Goal: Information Seeking & Learning: Learn about a topic

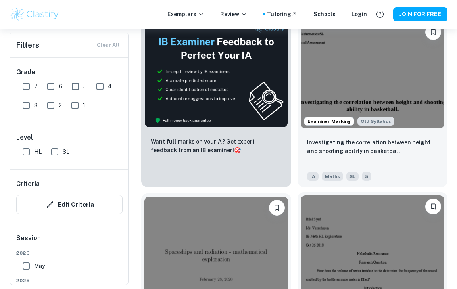
scroll to position [438, 0]
click at [404, 126] on img at bounding box center [373, 75] width 144 height 108
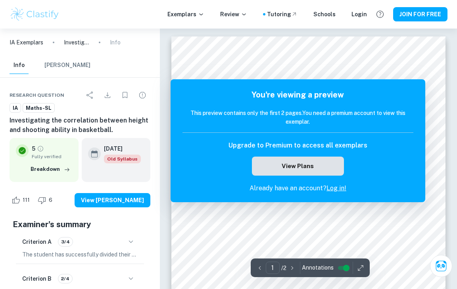
click at [303, 164] on button "View Plans" at bounding box center [298, 166] width 92 height 19
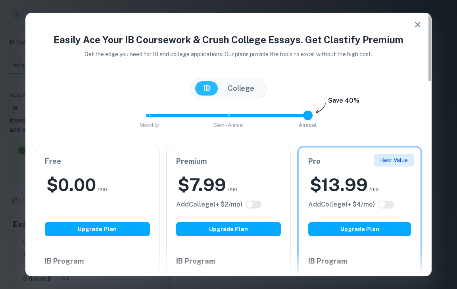
click at [421, 19] on button "button" at bounding box center [418, 25] width 16 height 16
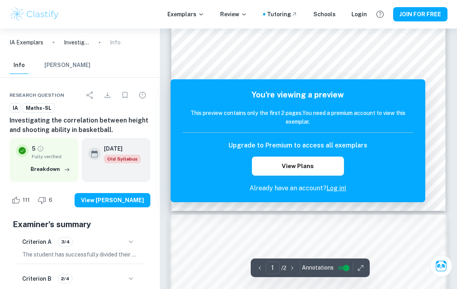
scroll to position [241, 0]
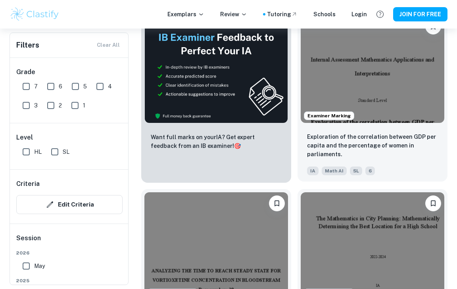
scroll to position [427, 0]
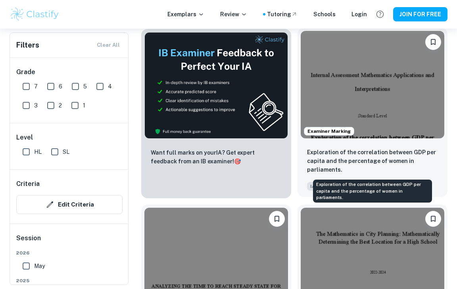
click at [377, 157] on p "Exploration of the correlation between GDP per capita and the percentage of wom…" at bounding box center [372, 161] width 131 height 26
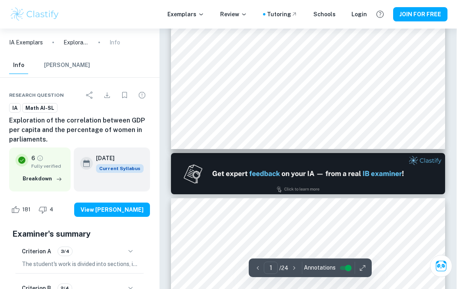
scroll to position [286, 0]
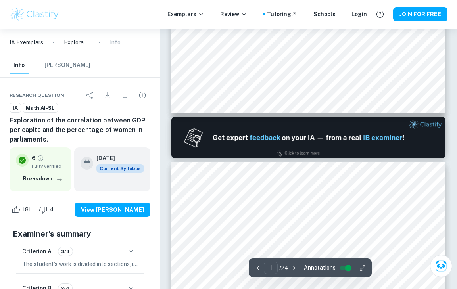
type input "2"
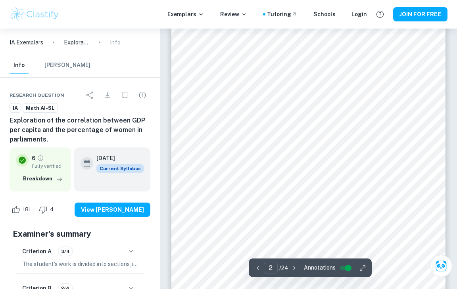
scroll to position [541, 0]
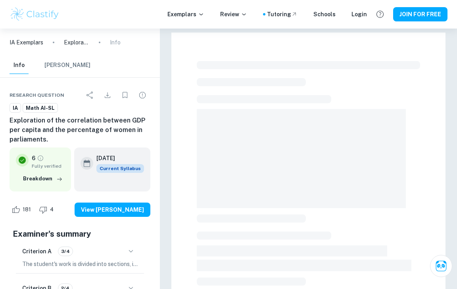
scroll to position [135, 0]
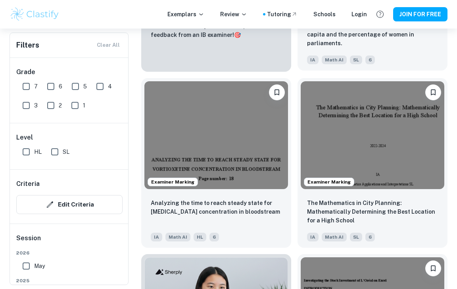
scroll to position [553, 0]
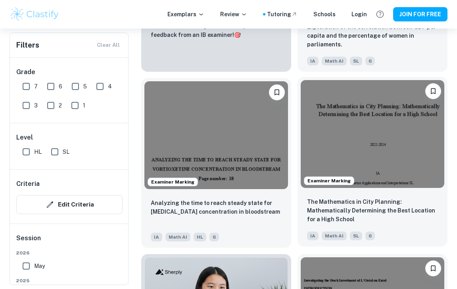
click at [360, 146] on img at bounding box center [373, 134] width 144 height 108
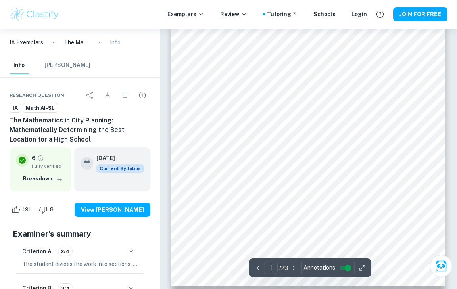
scroll to position [24, 0]
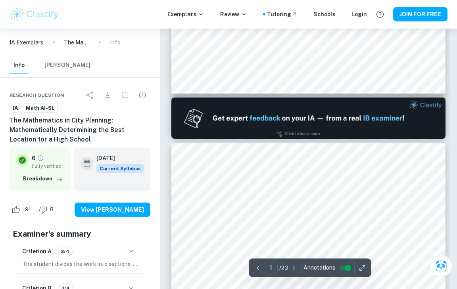
type input "2"
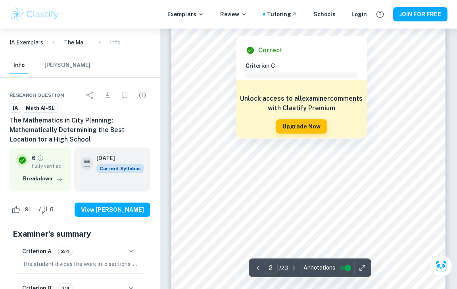
scroll to position [569, 0]
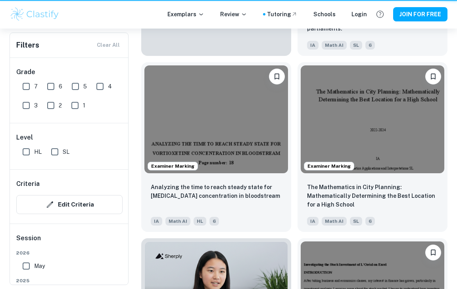
scroll to position [553, 0]
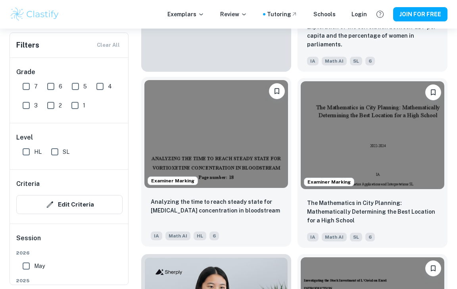
click at [200, 133] on img at bounding box center [216, 134] width 144 height 108
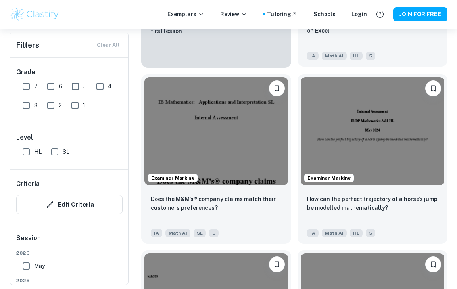
scroll to position [909, 0]
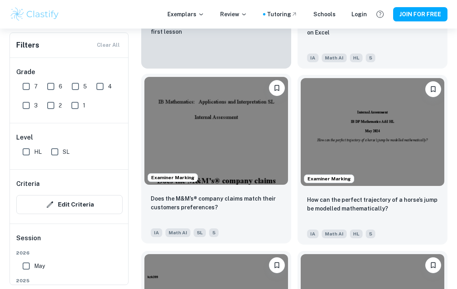
click at [234, 161] on img at bounding box center [216, 131] width 144 height 108
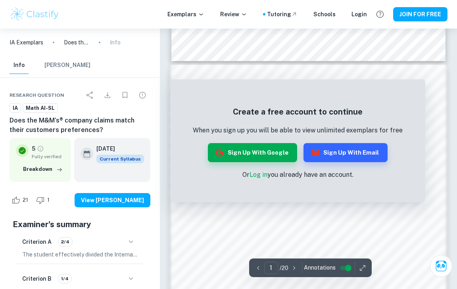
scroll to position [365, 0]
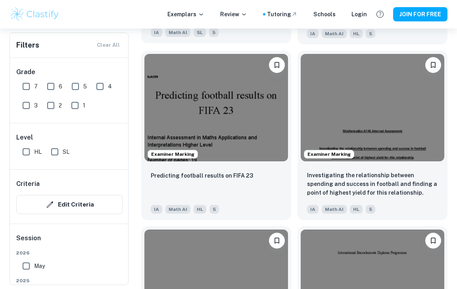
scroll to position [1109, 0]
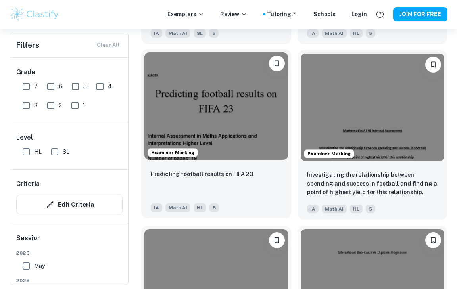
click at [213, 181] on div "Predicting football results on FIFA 23" at bounding box center [216, 182] width 131 height 27
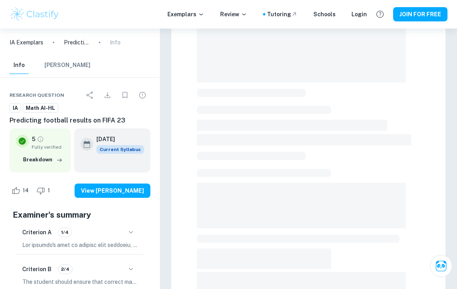
scroll to position [127, 0]
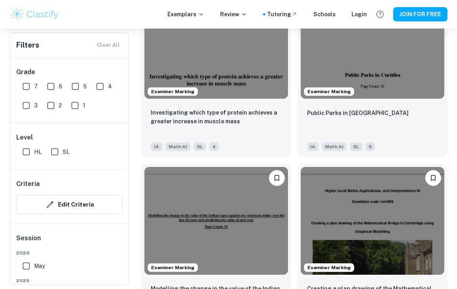
scroll to position [1523, 0]
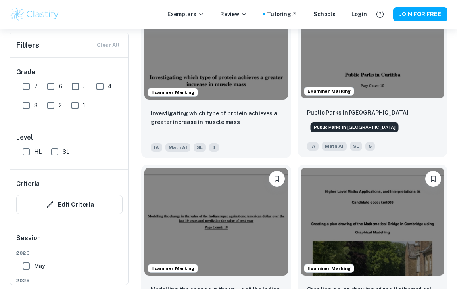
click at [365, 111] on p "Public Parks in Curitiba" at bounding box center [358, 112] width 102 height 9
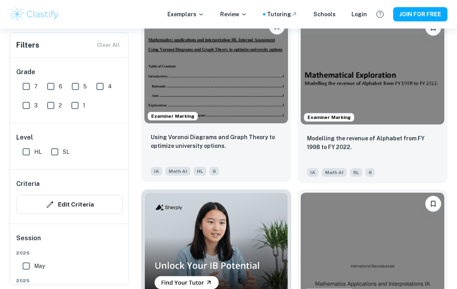
scroll to position [2027, 0]
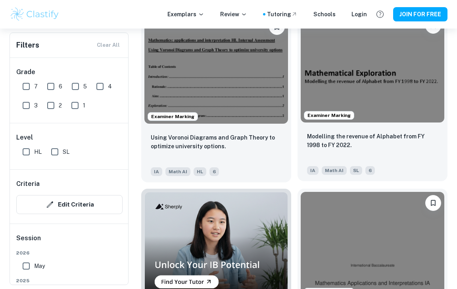
click at [391, 121] on img at bounding box center [373, 69] width 144 height 108
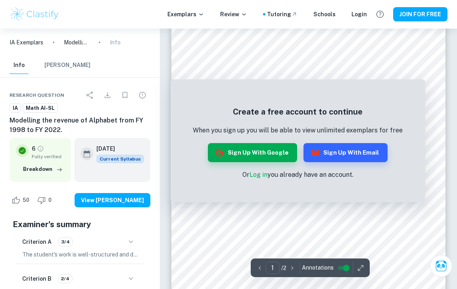
scroll to position [117, 0]
click at [365, 149] on button "Sign up with Email" at bounding box center [346, 152] width 84 height 19
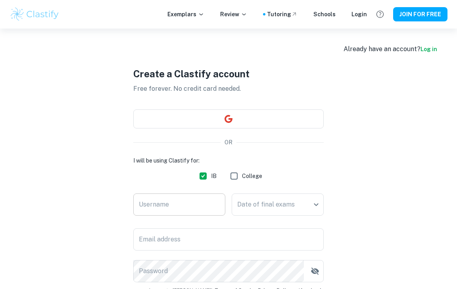
click at [161, 206] on input "Username" at bounding box center [179, 205] width 92 height 22
